Goal: Information Seeking & Learning: Check status

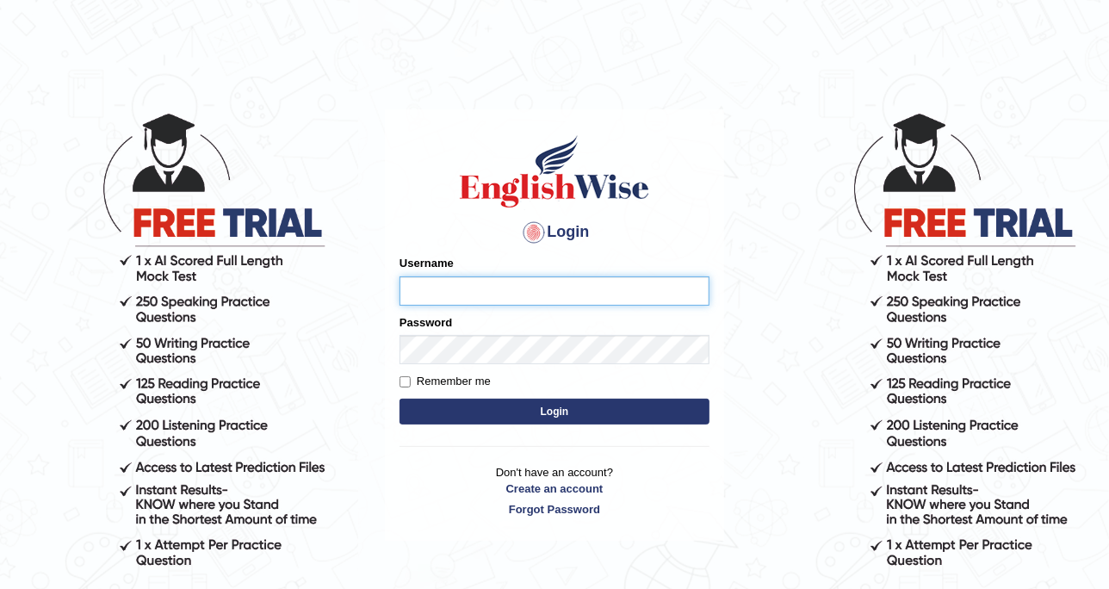
type input "DishaEw"
click at [530, 412] on button "Login" at bounding box center [555, 412] width 310 height 26
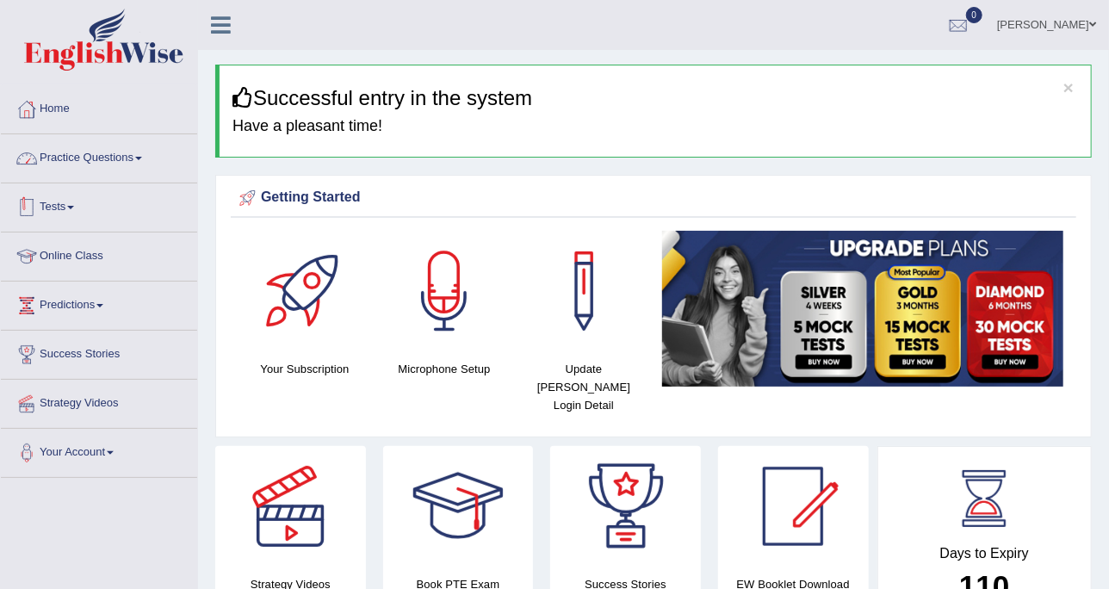
click at [115, 153] on link "Practice Questions" at bounding box center [99, 155] width 196 height 43
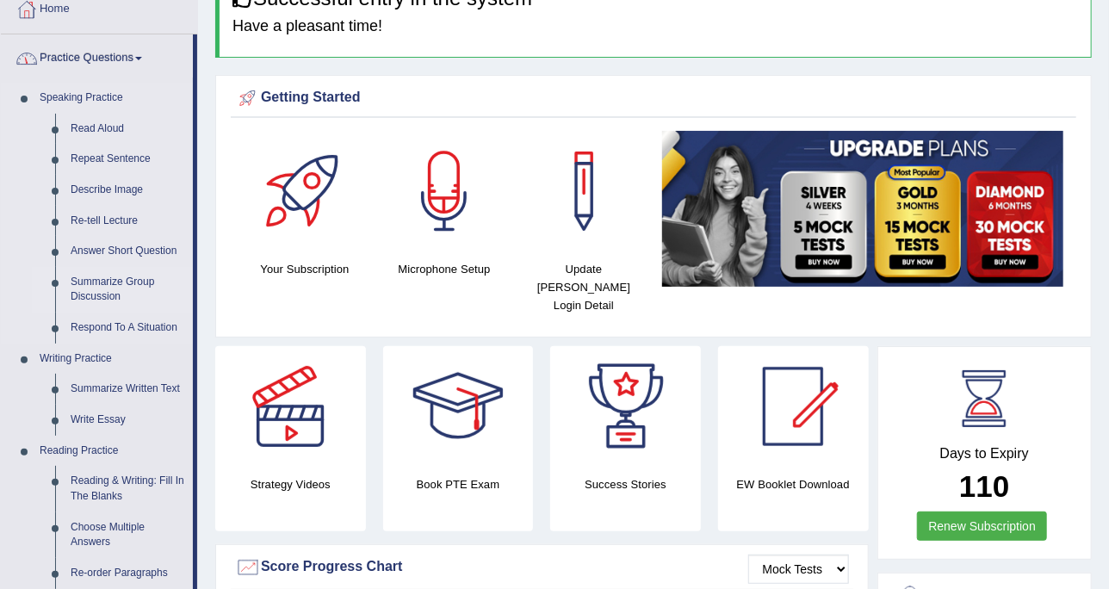
scroll to position [215, 0]
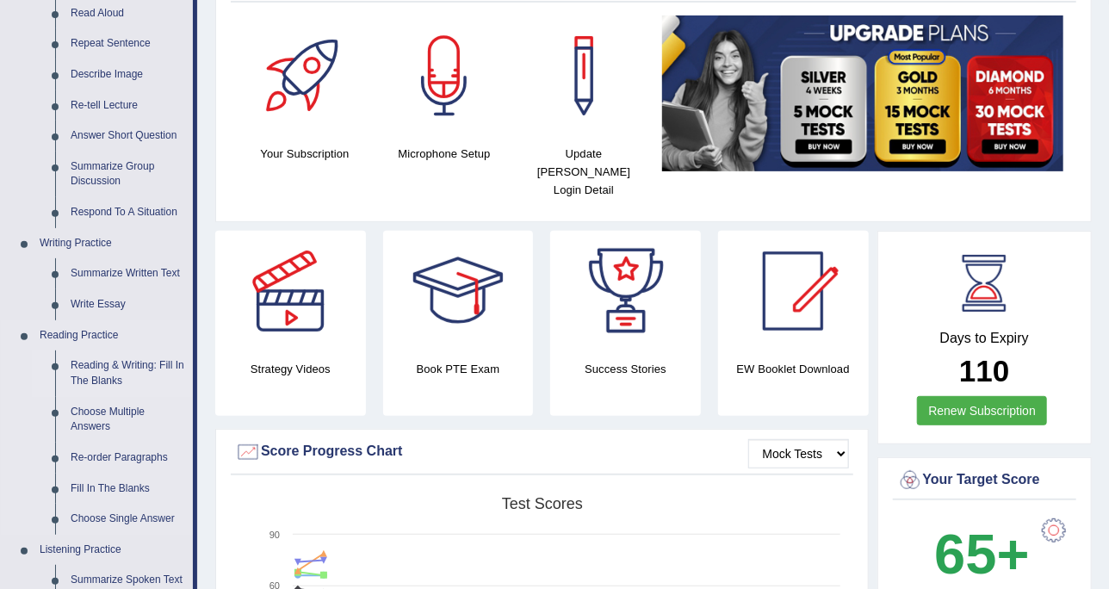
click at [122, 359] on link "Reading & Writing: Fill In The Blanks" at bounding box center [128, 373] width 130 height 46
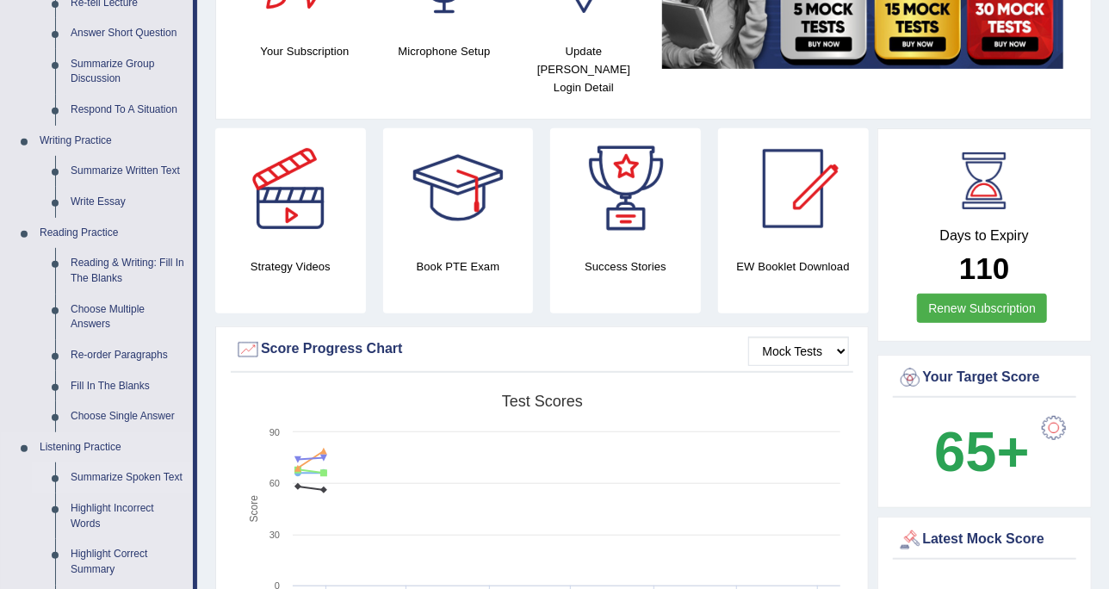
scroll to position [270, 0]
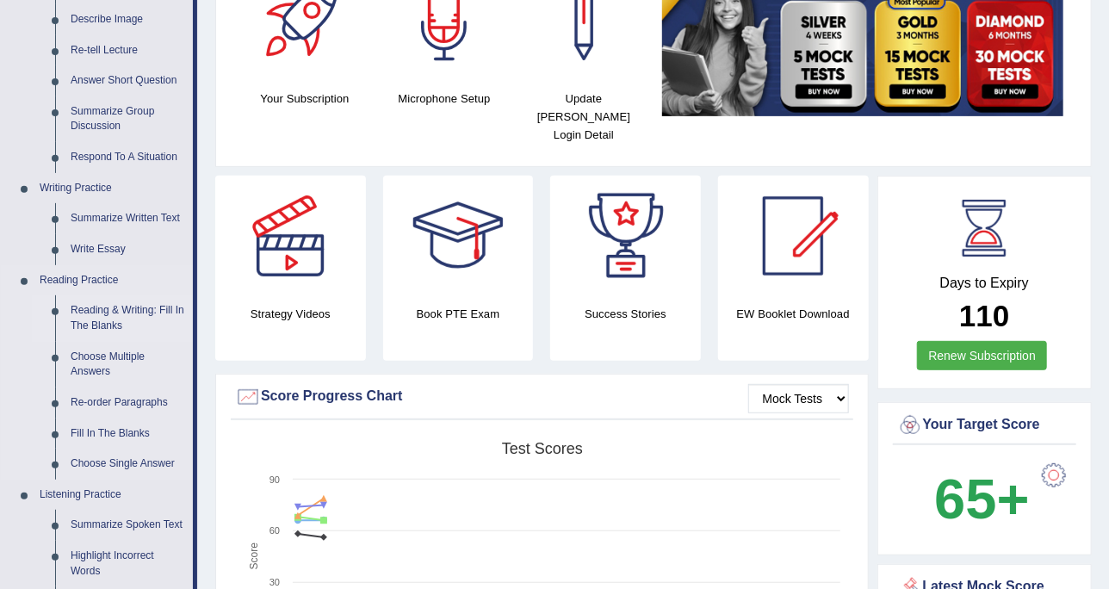
click at [140, 303] on link "Reading & Writing: Fill In The Blanks" at bounding box center [128, 318] width 130 height 46
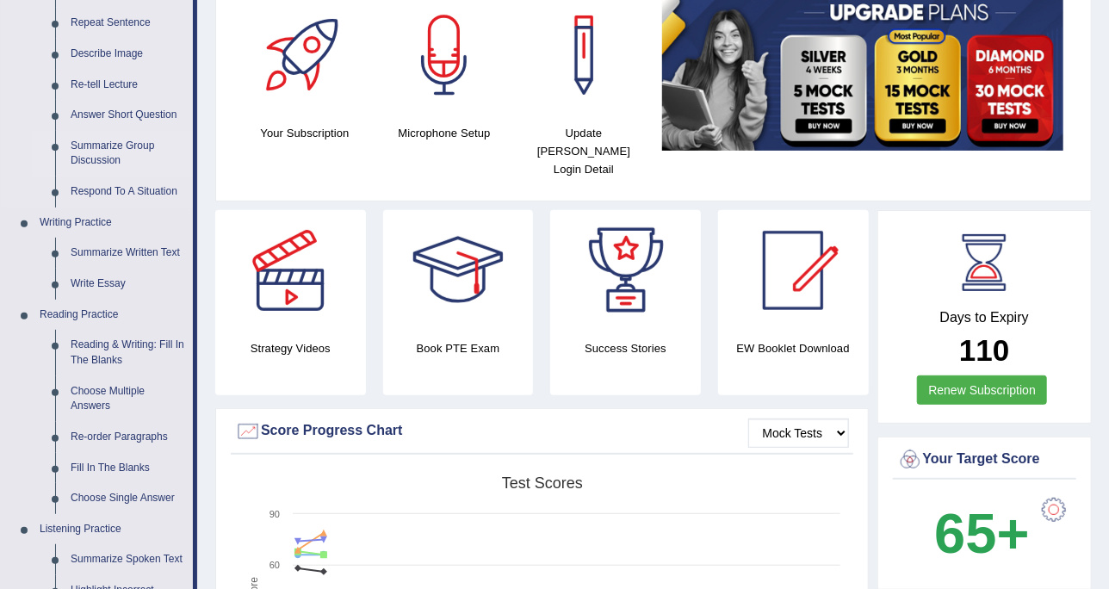
scroll to position [111, 0]
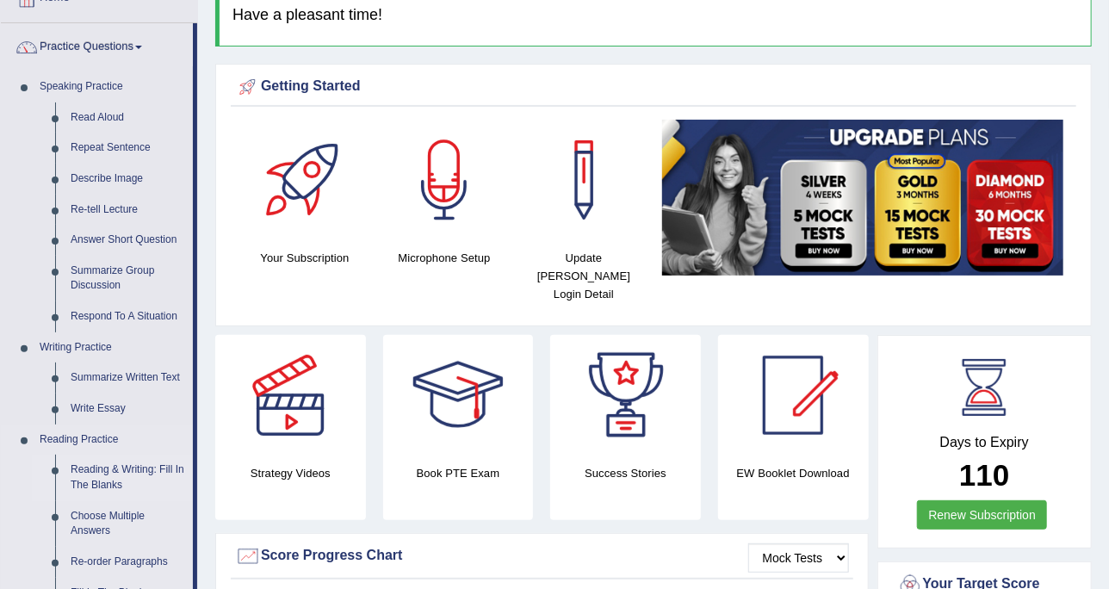
click at [133, 473] on link "Reading & Writing: Fill In The Blanks" at bounding box center [128, 478] width 130 height 46
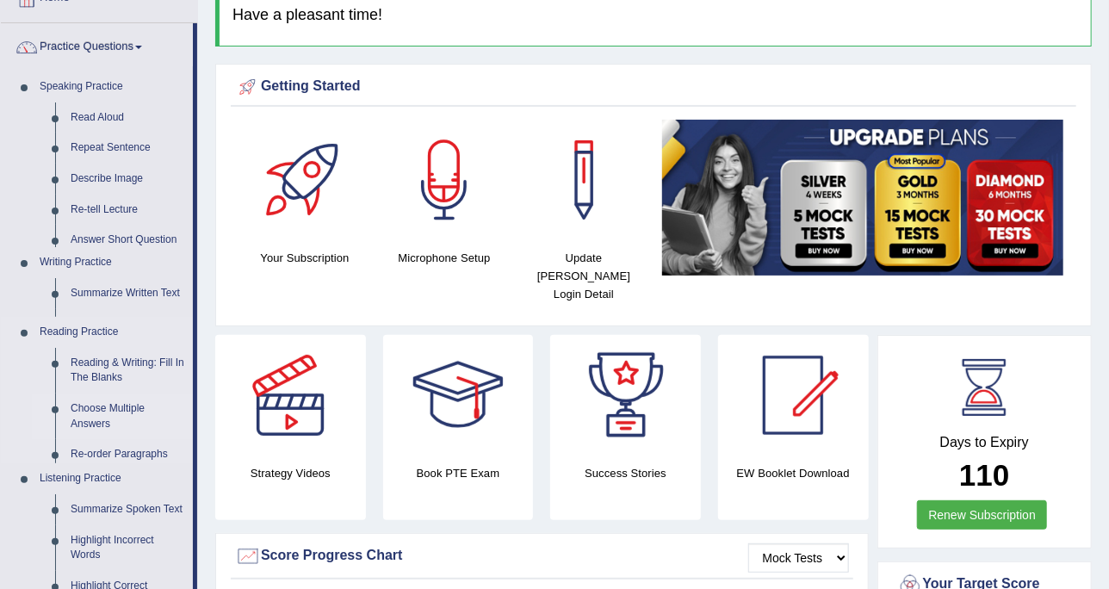
click at [133, 473] on ul "Speaking Practice Read Aloud Repeat Sentence Describe Image Re-tell Lecture Ans…" at bounding box center [97, 361] width 192 height 581
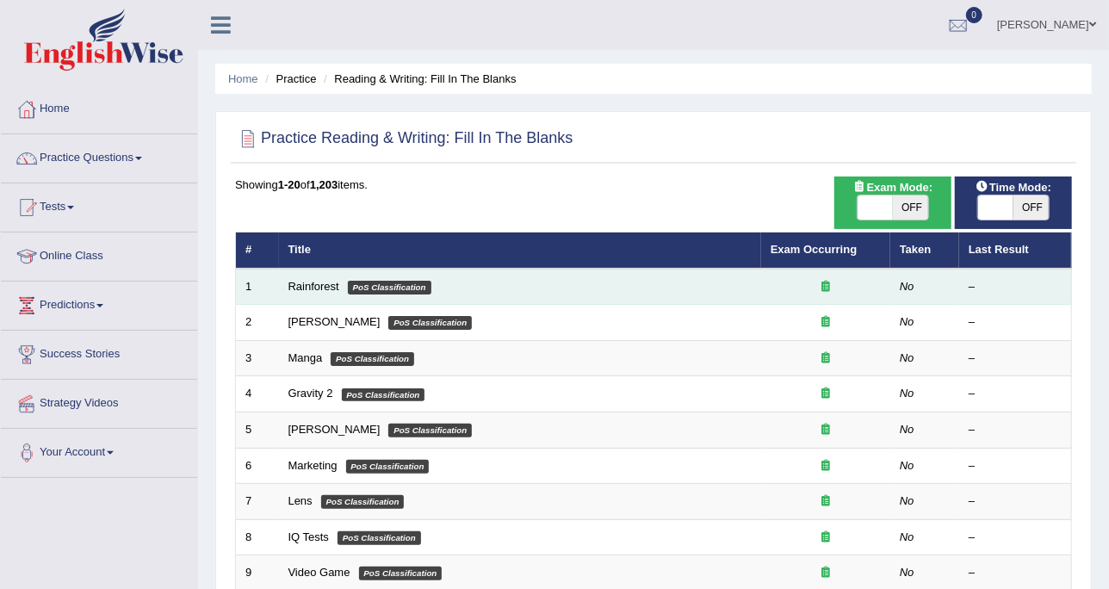
scroll to position [108, 0]
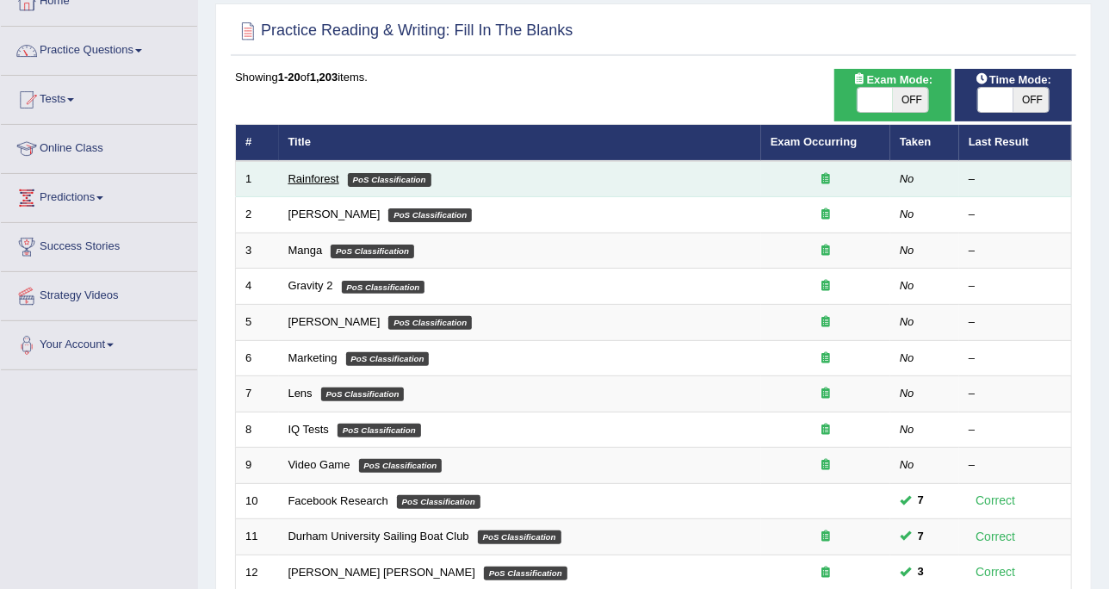
click at [310, 177] on link "Rainforest" at bounding box center [313, 178] width 51 height 13
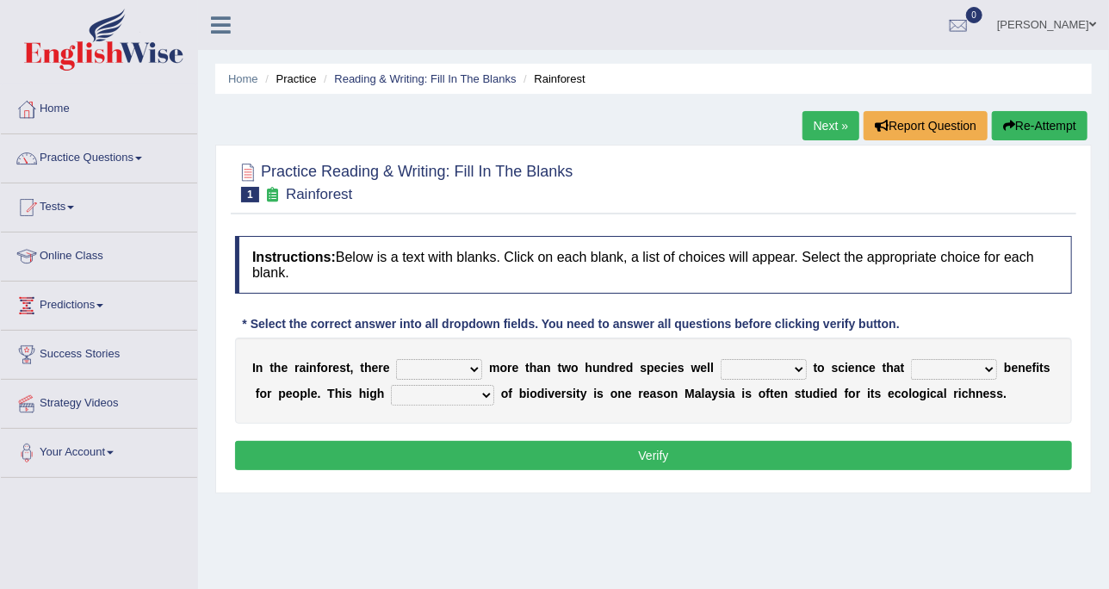
click at [447, 362] on select "have can be has is" at bounding box center [439, 369] width 86 height 21
click at [558, 372] on b "t" at bounding box center [560, 368] width 4 height 14
click at [413, 272] on h4 "Instructions: Below is a text with blanks. Click on each blank, a list of choic…" at bounding box center [653, 265] width 837 height 58
click at [73, 132] on li "Home" at bounding box center [99, 109] width 196 height 49
click at [89, 155] on link "Practice Questions" at bounding box center [99, 155] width 196 height 43
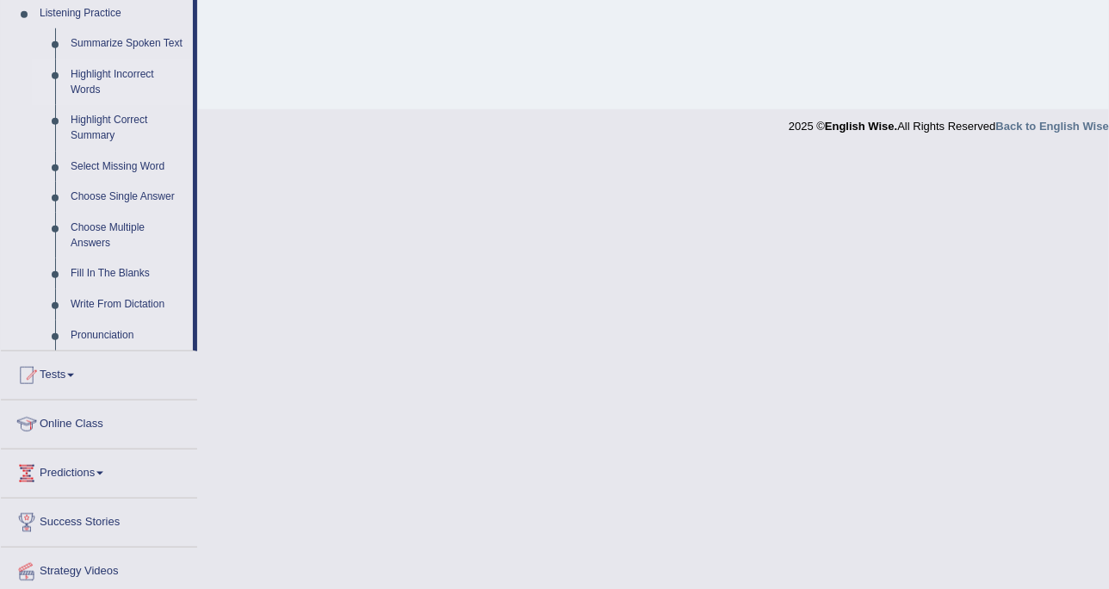
scroll to position [753, 0]
click at [143, 381] on link "Tests" at bounding box center [99, 371] width 196 height 43
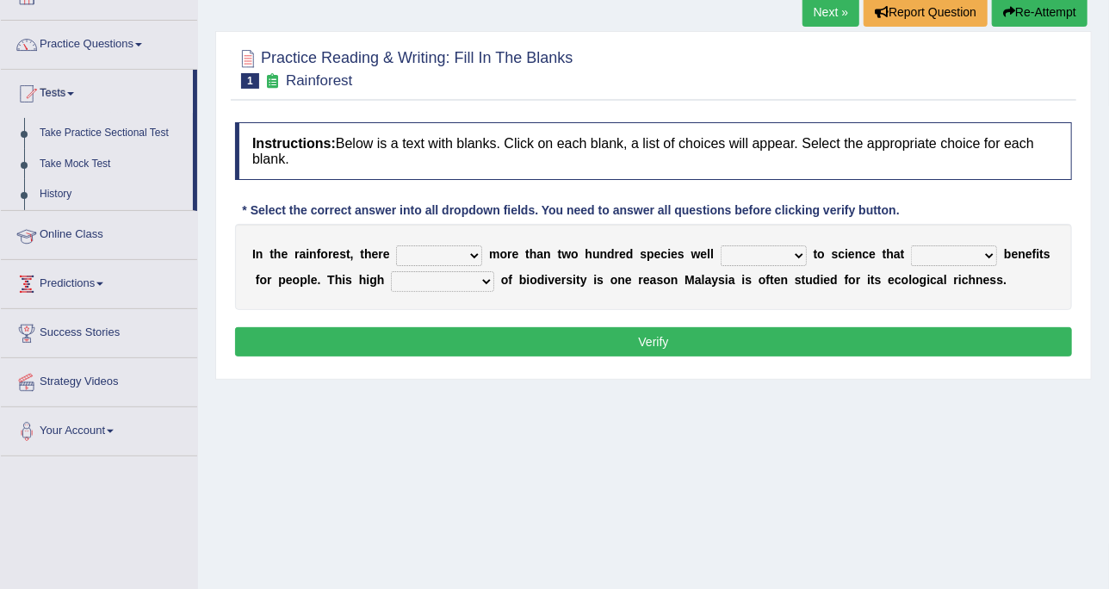
scroll to position [0, 0]
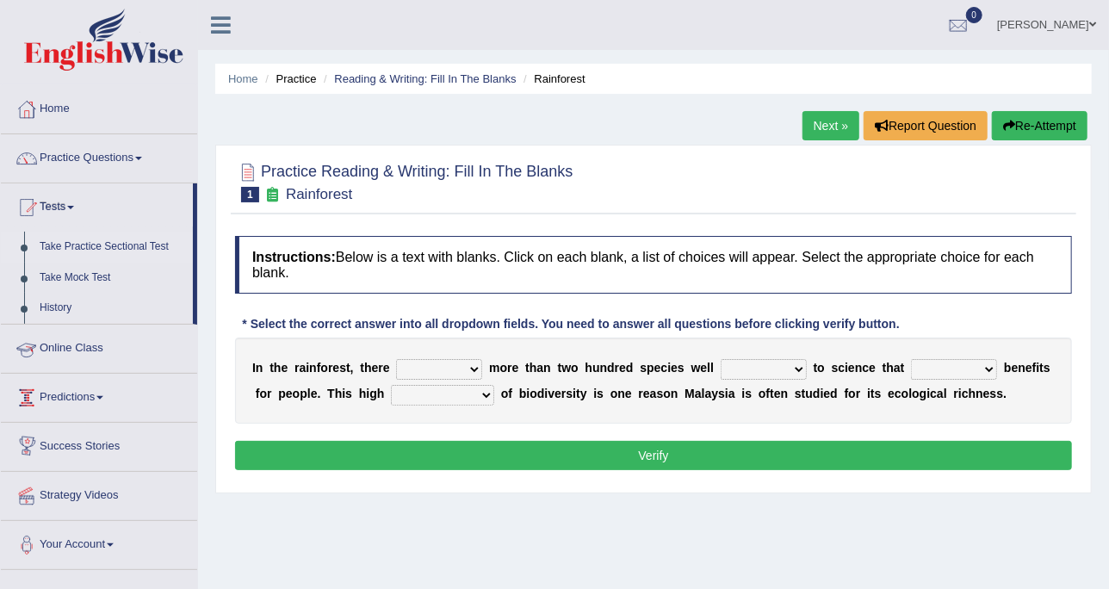
click at [137, 251] on link "Take Practice Sectional Test" at bounding box center [112, 247] width 161 height 31
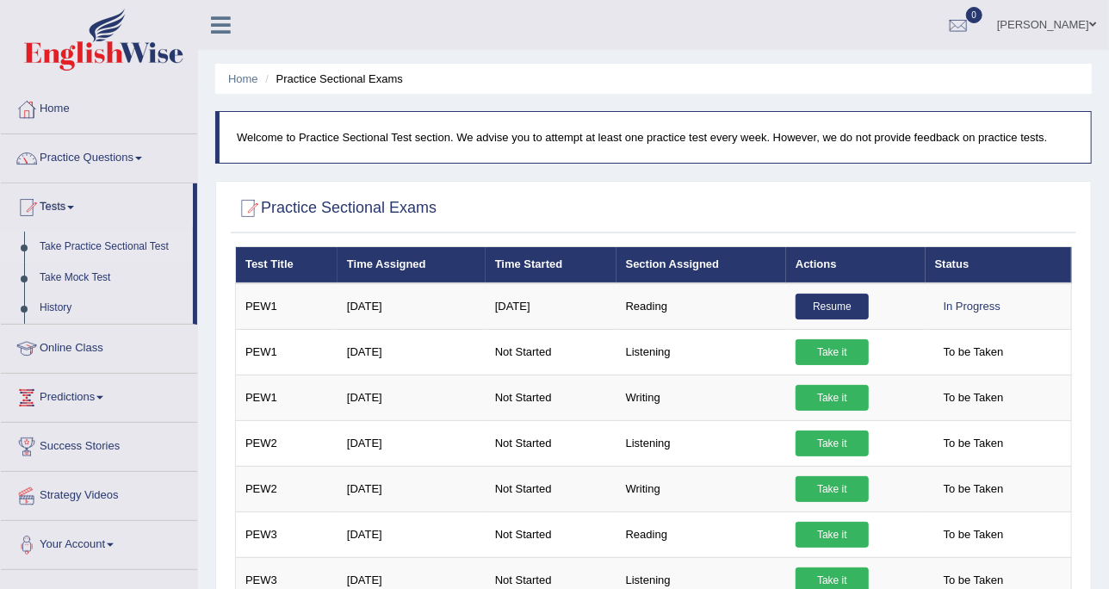
click at [108, 246] on link "Take Practice Sectional Test" at bounding box center [112, 247] width 161 height 31
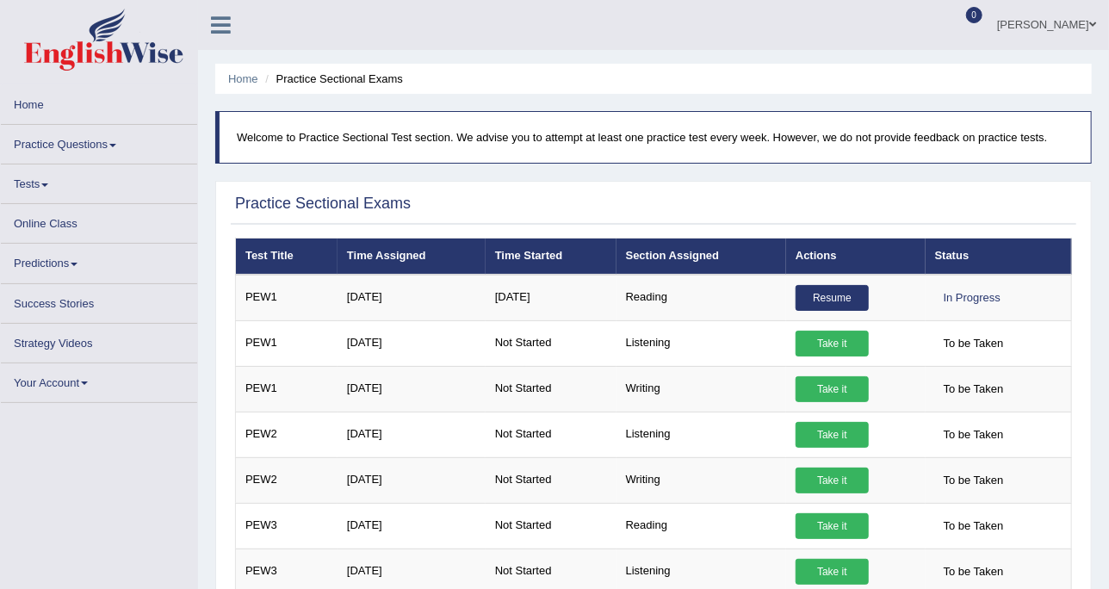
click at [84, 138] on link "Practice Questions" at bounding box center [99, 142] width 196 height 34
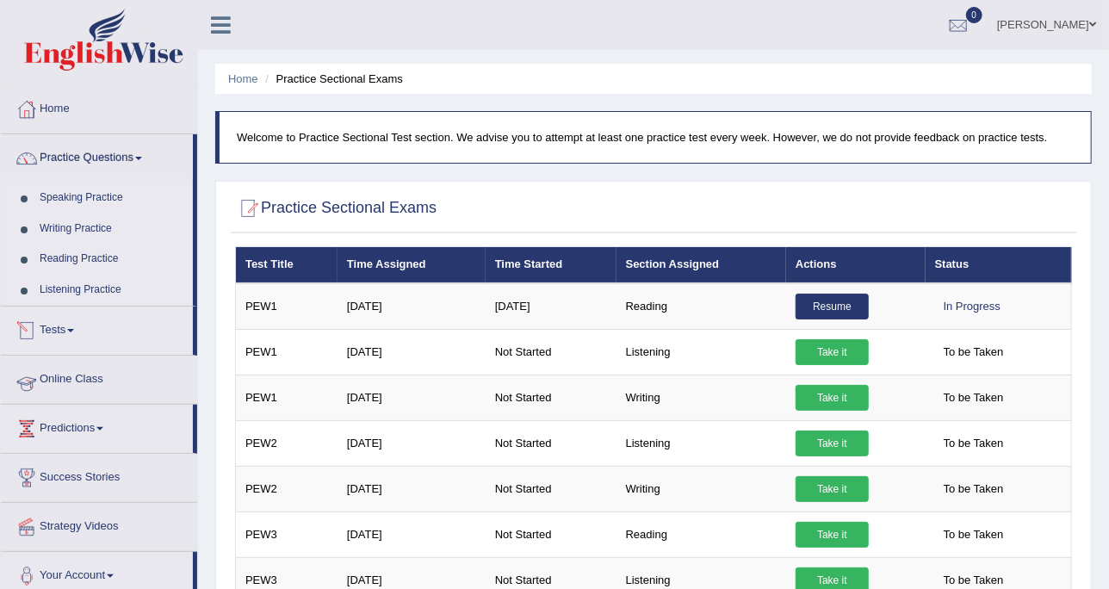
scroll to position [215, 0]
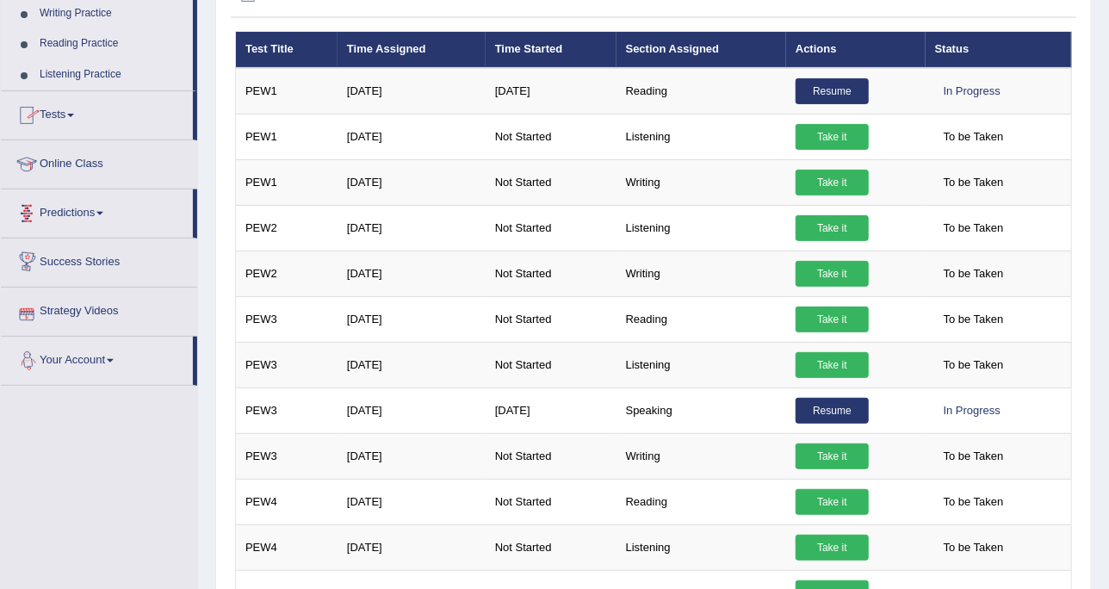
click at [78, 106] on link "Tests" at bounding box center [97, 112] width 192 height 43
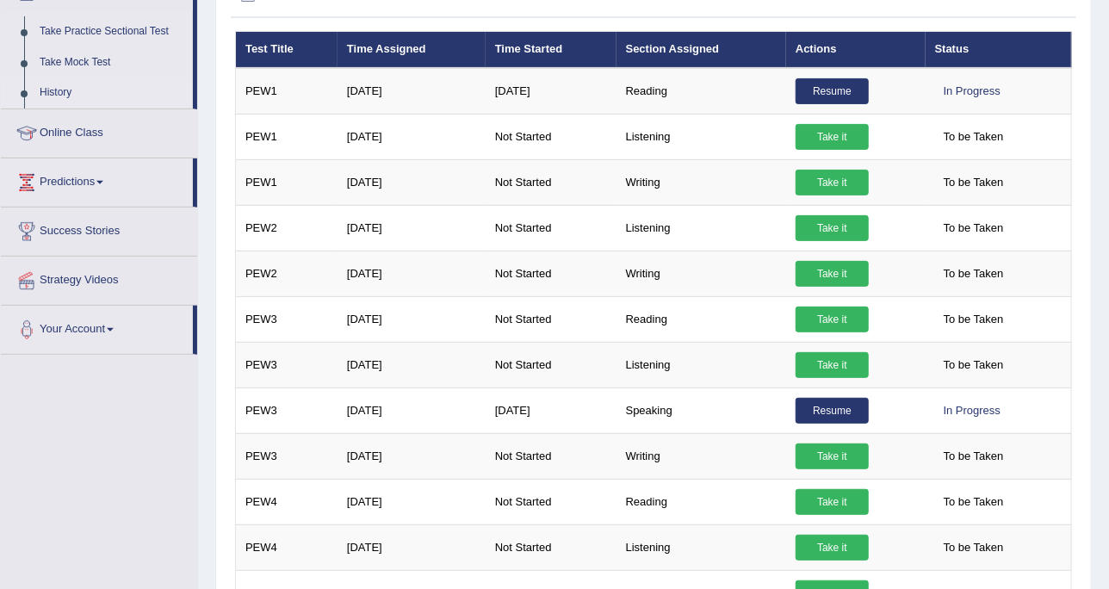
click at [57, 90] on link "History" at bounding box center [112, 92] width 161 height 31
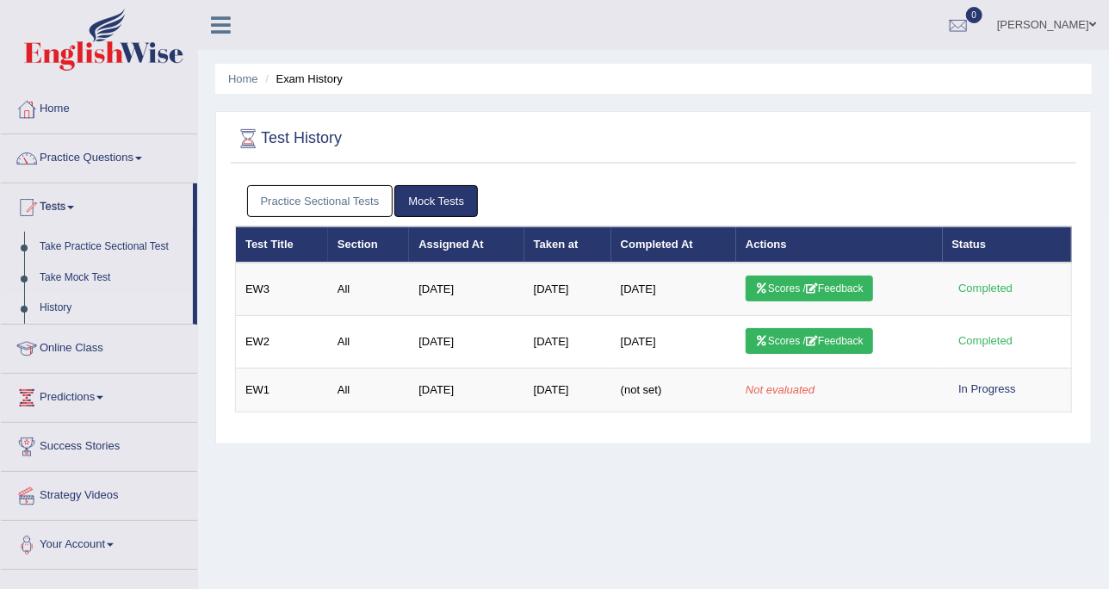
click at [344, 206] on link "Practice Sectional Tests" at bounding box center [320, 201] width 146 height 32
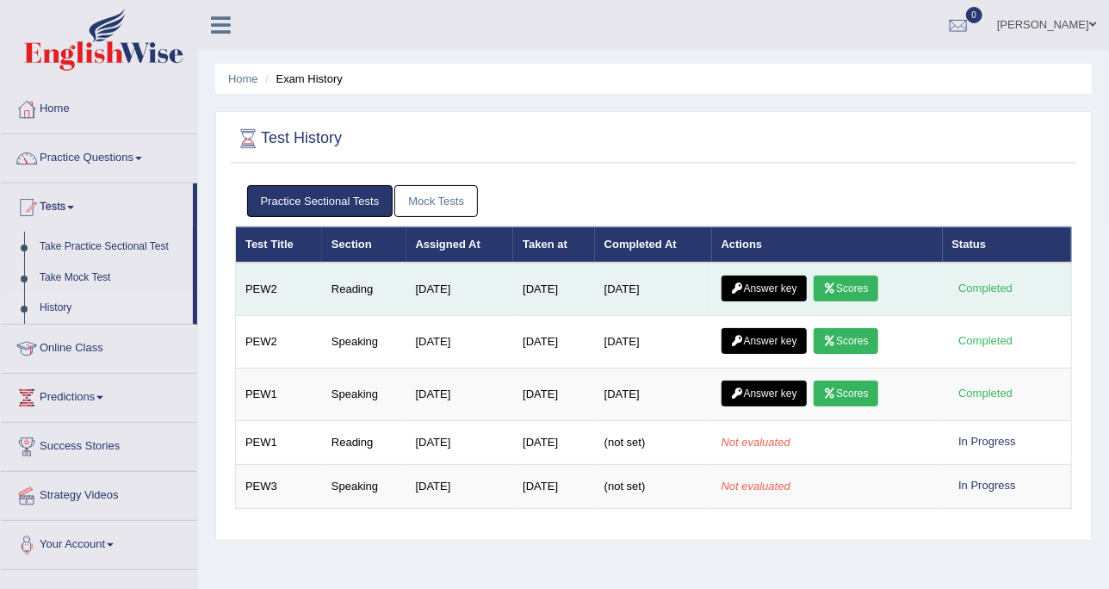
click at [839, 277] on link "Scores" at bounding box center [846, 289] width 64 height 26
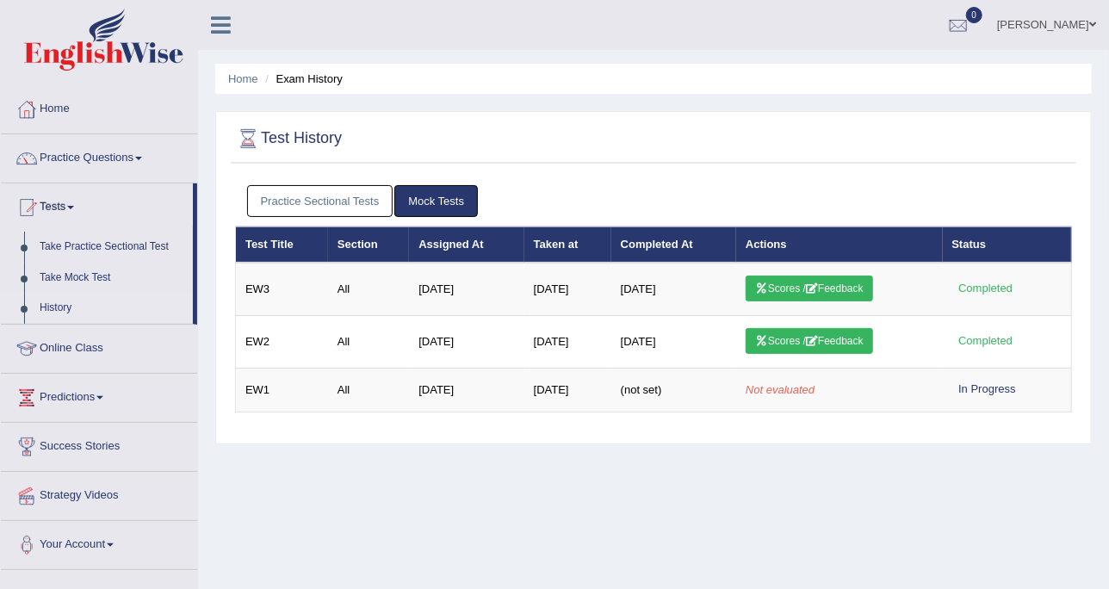
click at [362, 196] on link "Practice Sectional Tests" at bounding box center [320, 201] width 146 height 32
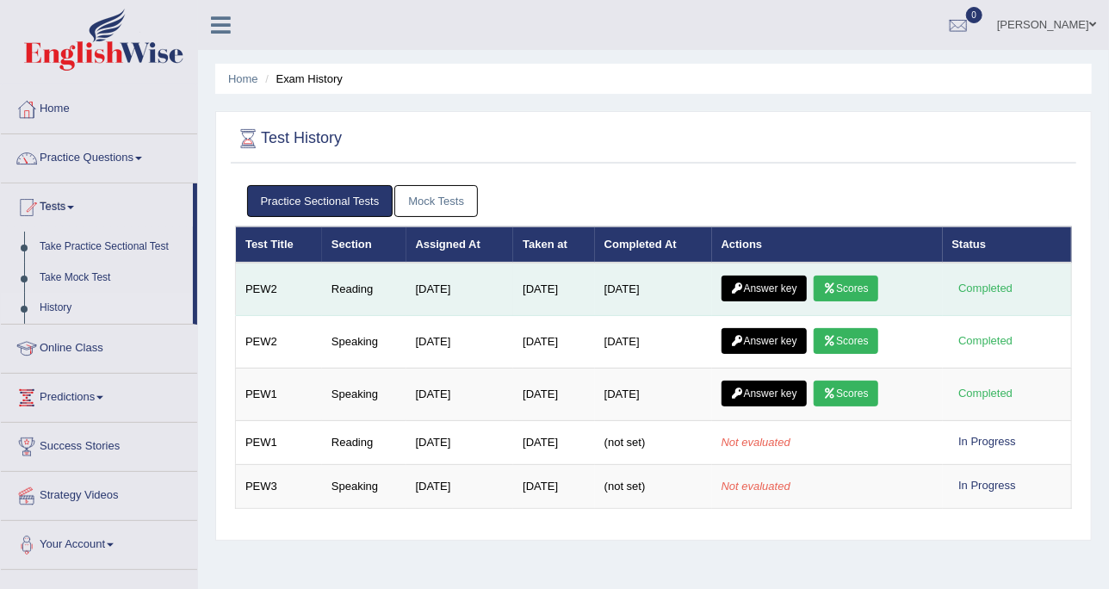
click at [767, 295] on link "Answer key" at bounding box center [764, 289] width 85 height 26
